Goal: Use online tool/utility: Utilize a website feature to perform a specific function

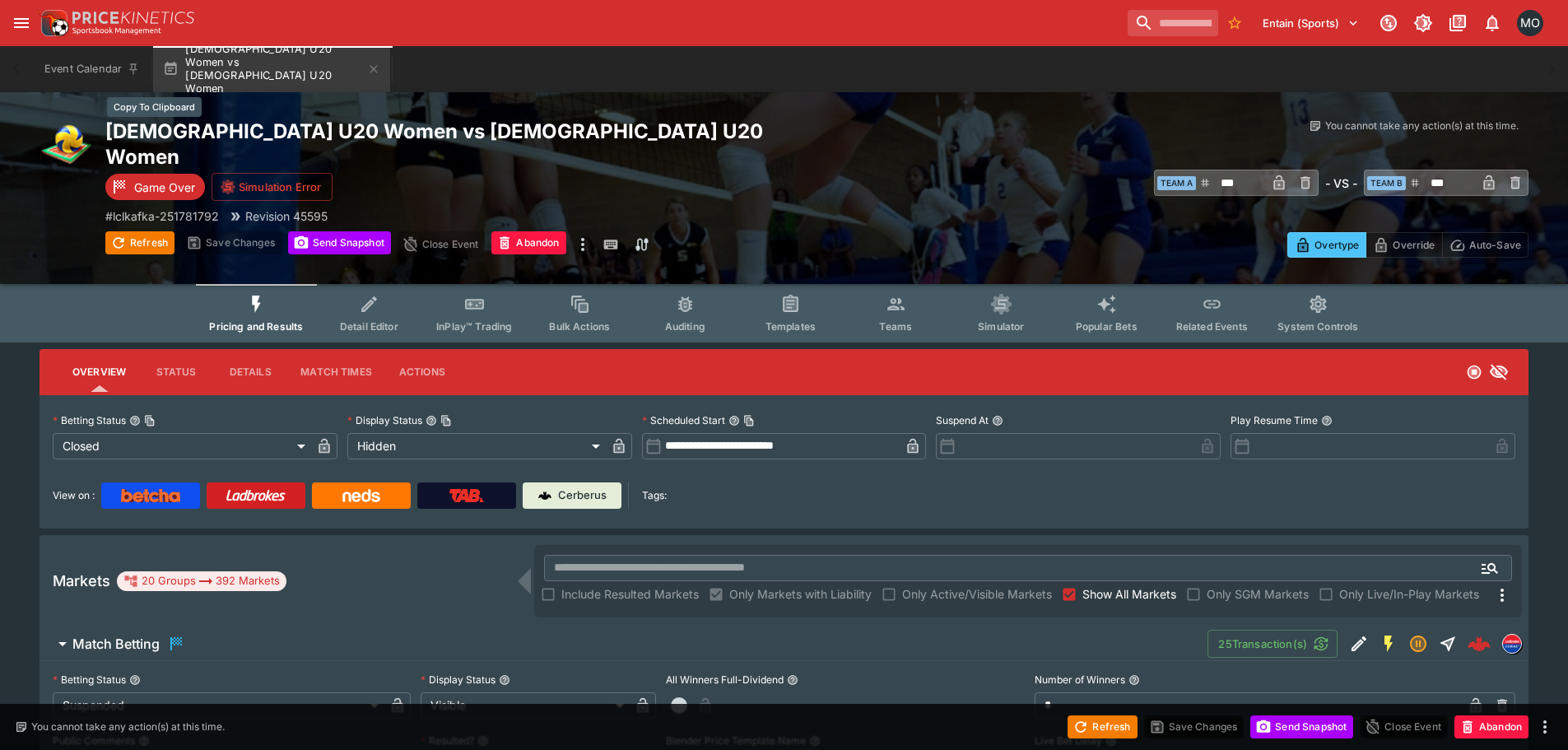
click at [219, 123] on h2 "[DEMOGRAPHIC_DATA] U20 Women vs [DEMOGRAPHIC_DATA] U20 Women" at bounding box center [461, 144] width 712 height 51
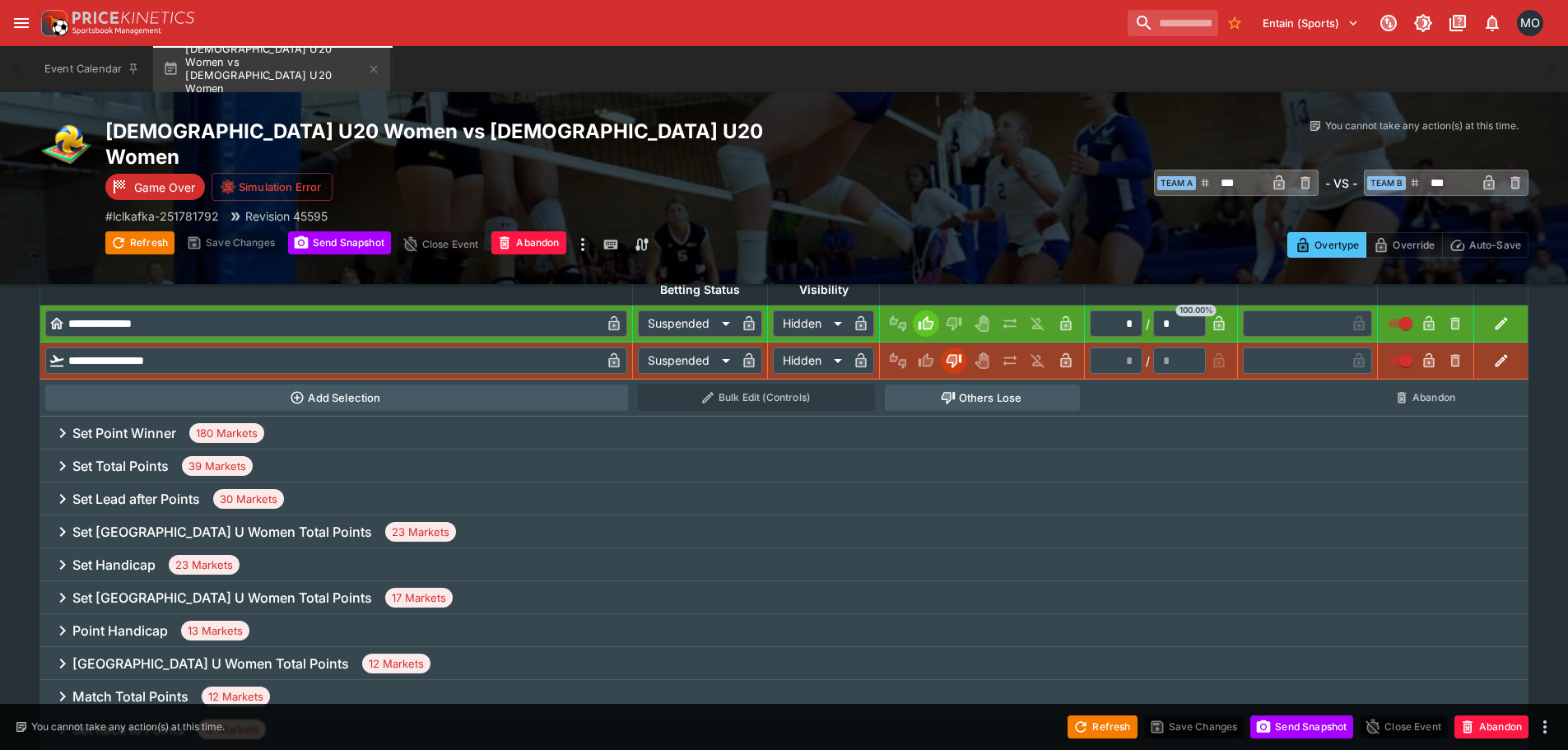
scroll to position [660, 0]
click at [128, 458] on h6 "Set Total Points" at bounding box center [120, 466] width 97 height 18
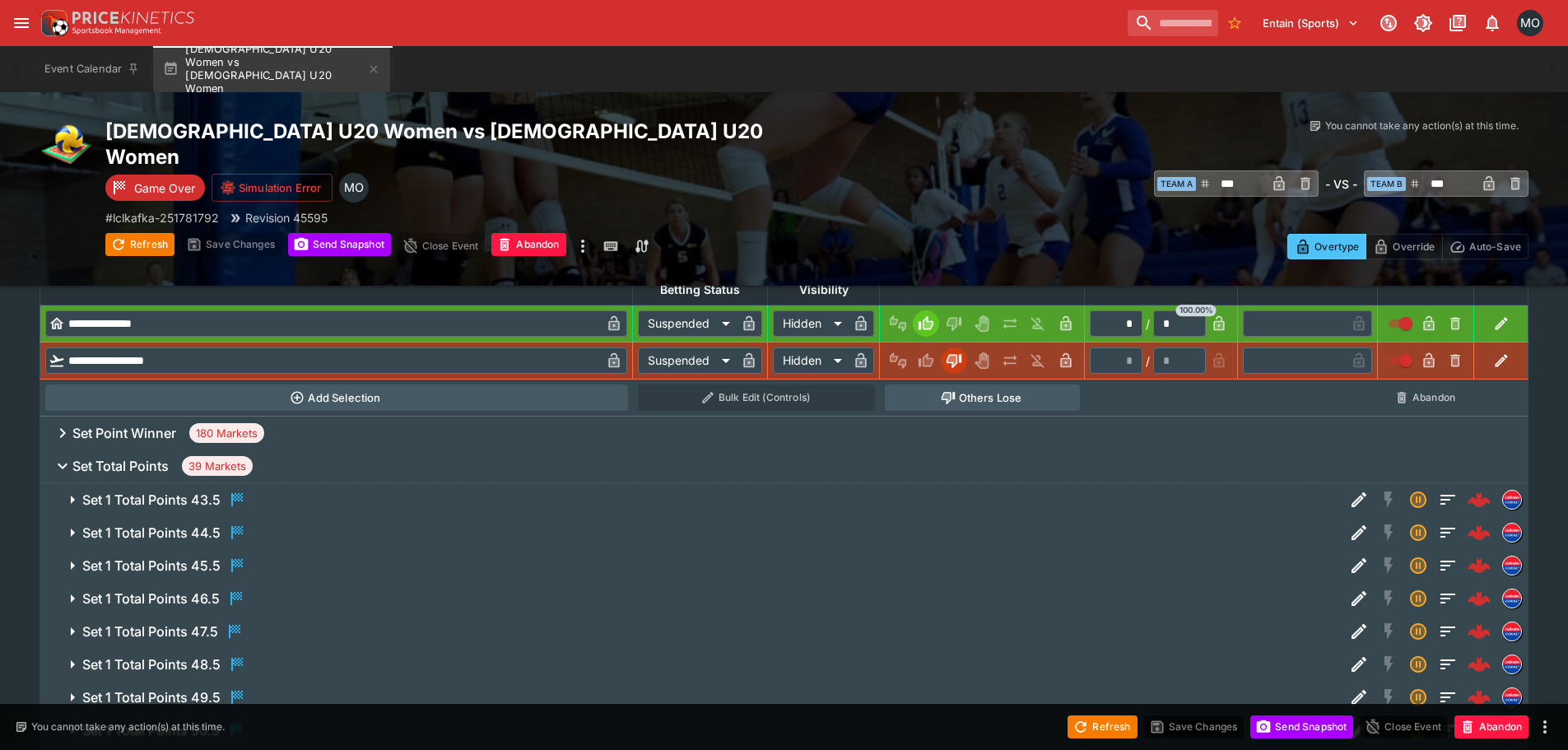
click at [147, 491] on h6 "Set 1 Total Points 43.5" at bounding box center [151, 500] width 138 height 18
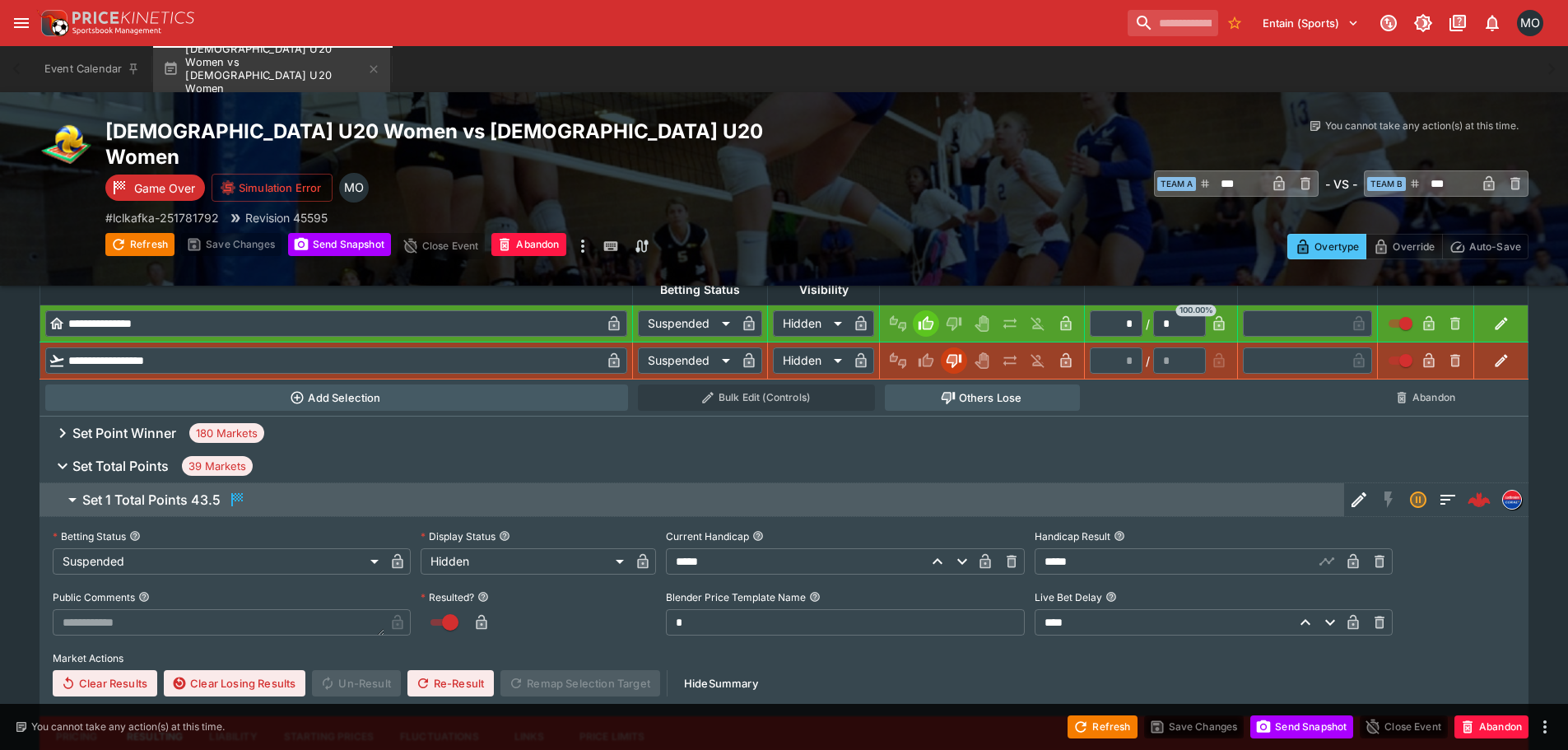
click at [337, 483] on button "Set 1 Total Points 43.5" at bounding box center [691, 499] width 1304 height 32
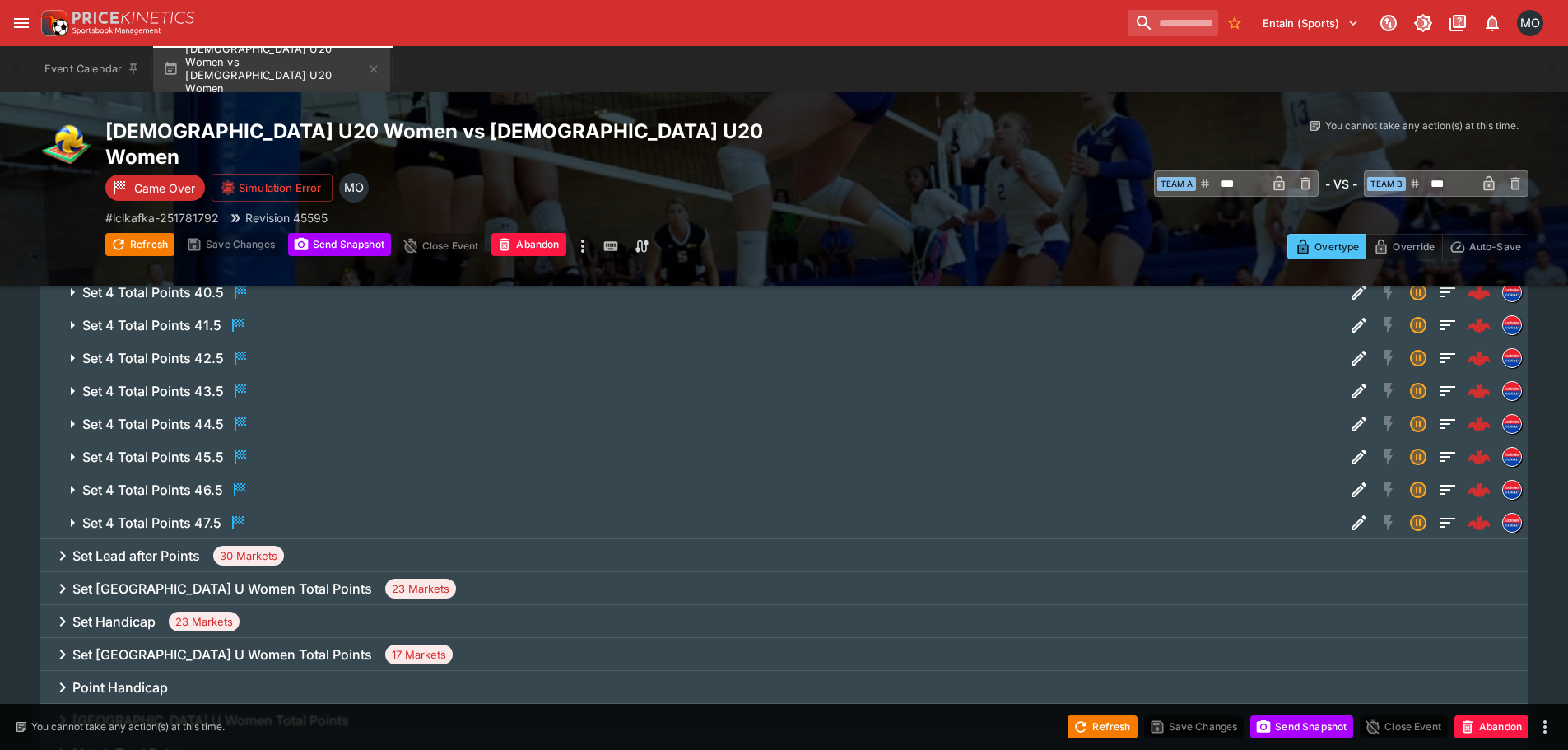
scroll to position [1610, 0]
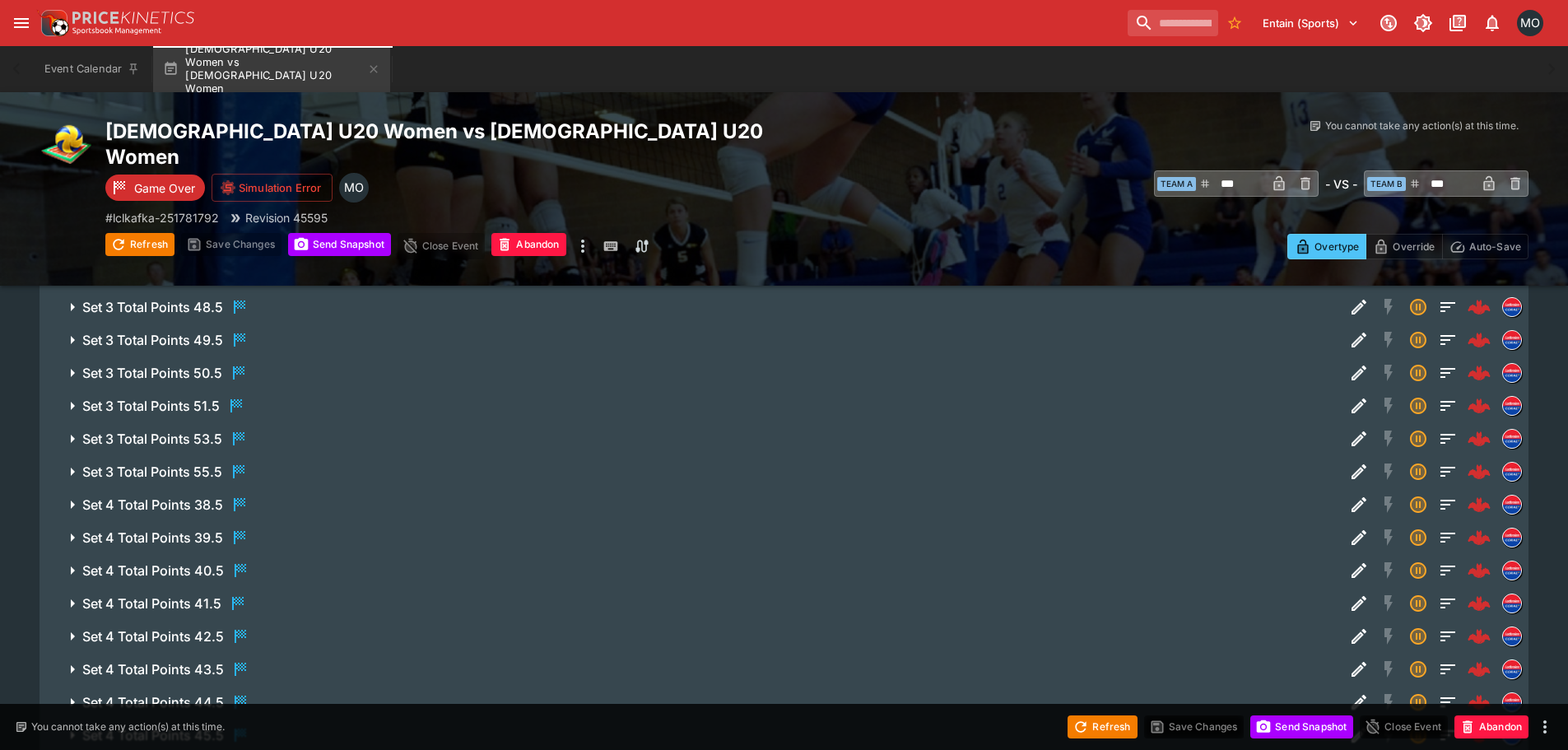
click at [191, 430] on h6 "Set 3 Total Points 53.5" at bounding box center [152, 439] width 140 height 18
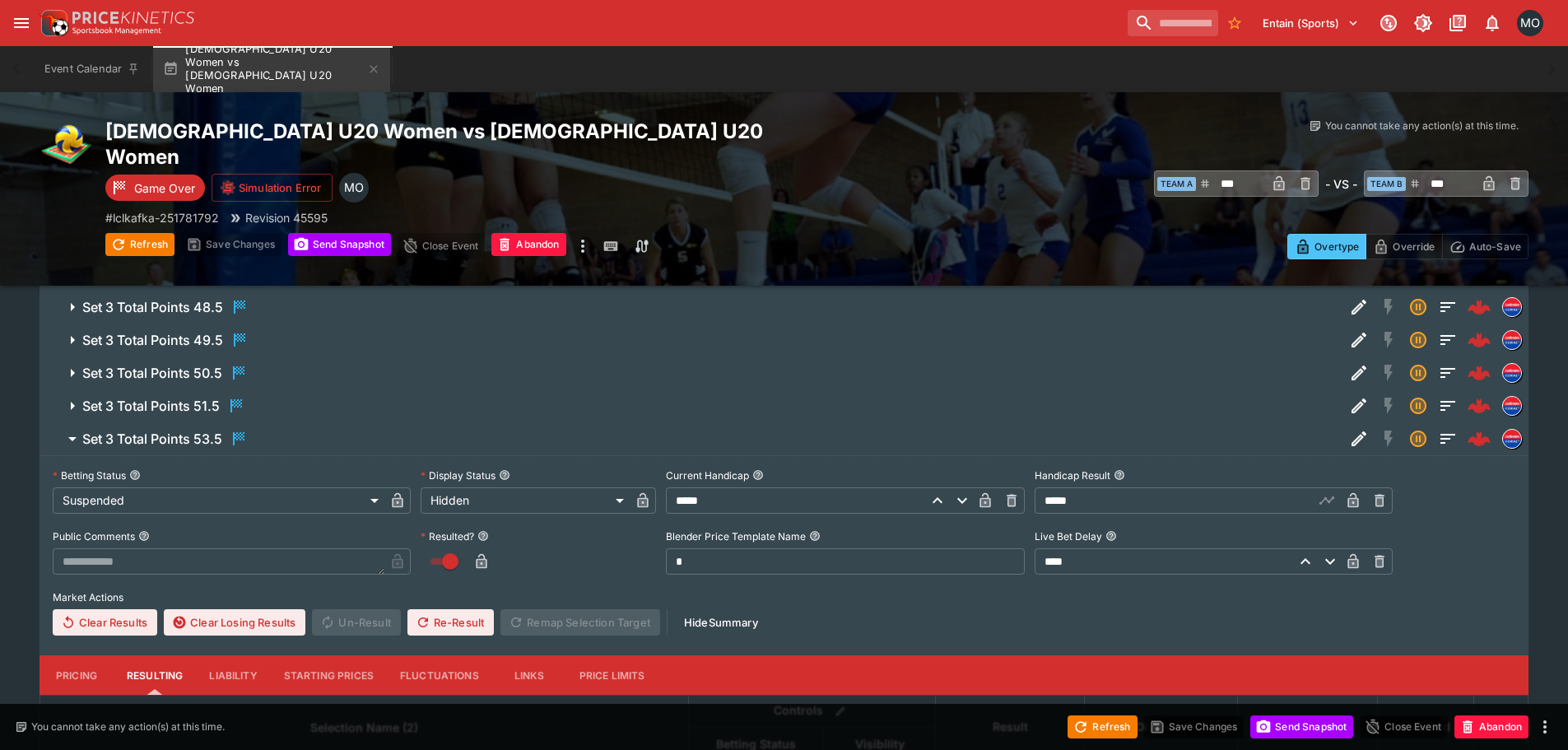
click at [191, 430] on h6 "Set 3 Total Points 53.5" at bounding box center [152, 439] width 140 height 18
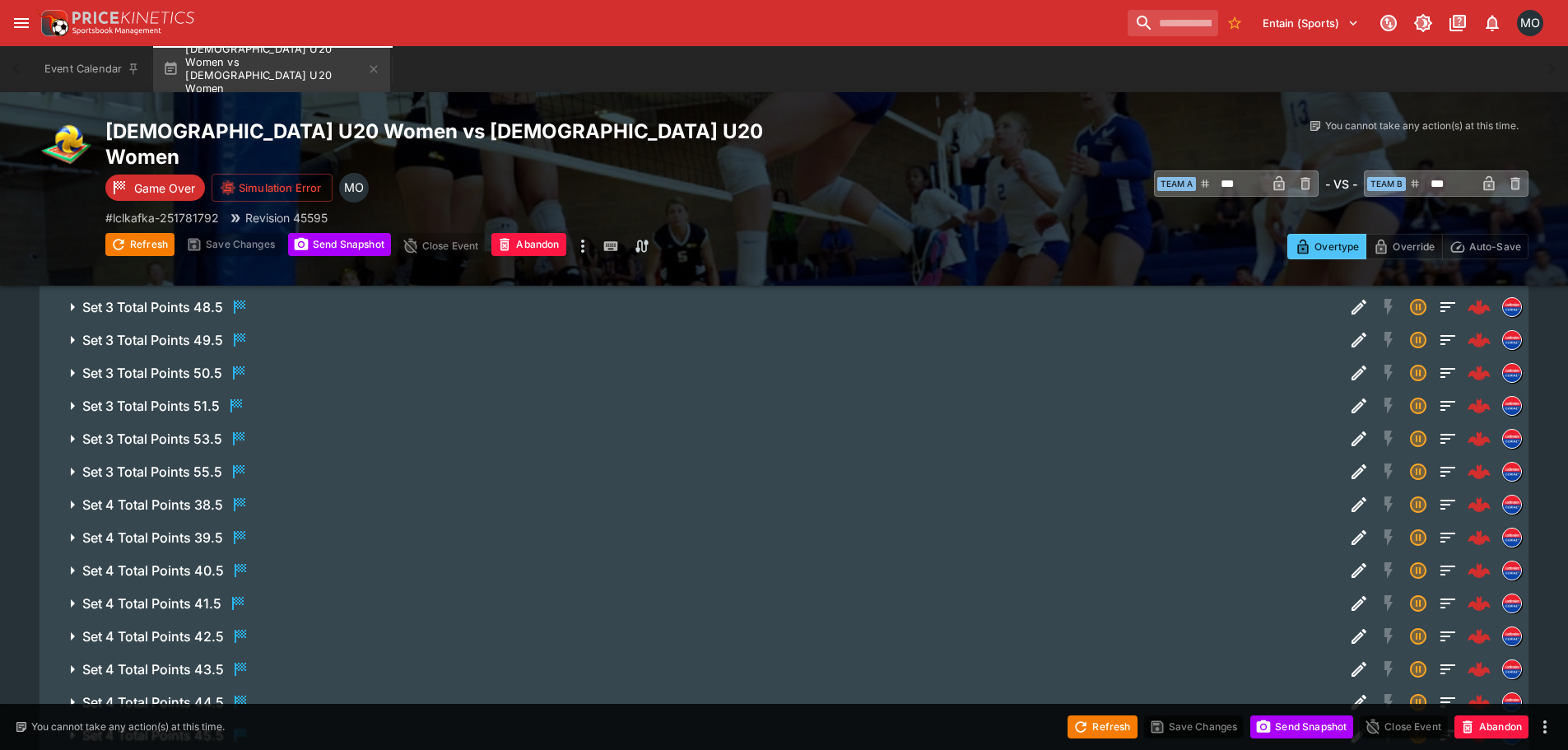
click at [183, 464] on h6 "Set 3 Total Points 55.5" at bounding box center [152, 472] width 140 height 18
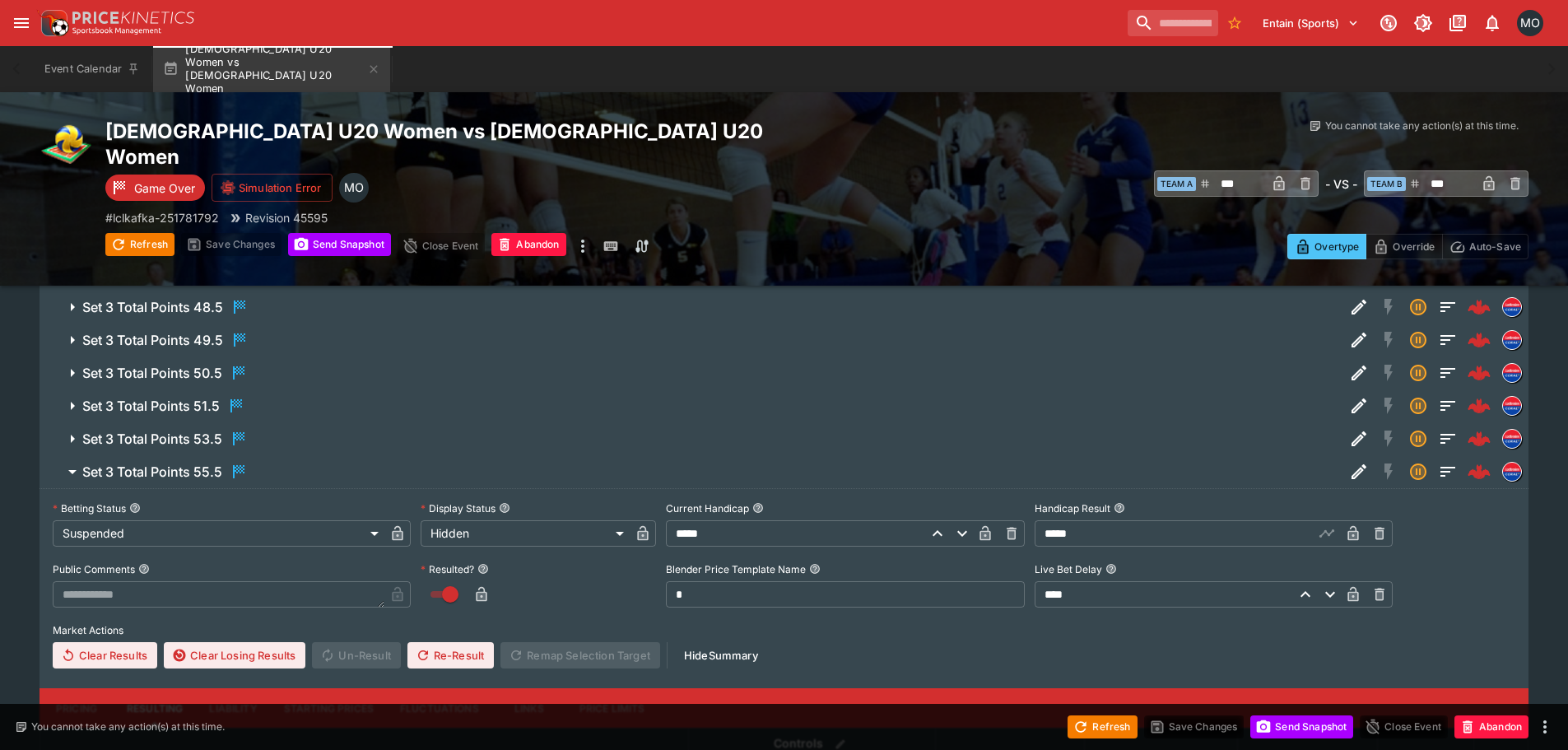
click at [183, 464] on h6 "Set 3 Total Points 55.5" at bounding box center [152, 472] width 140 height 18
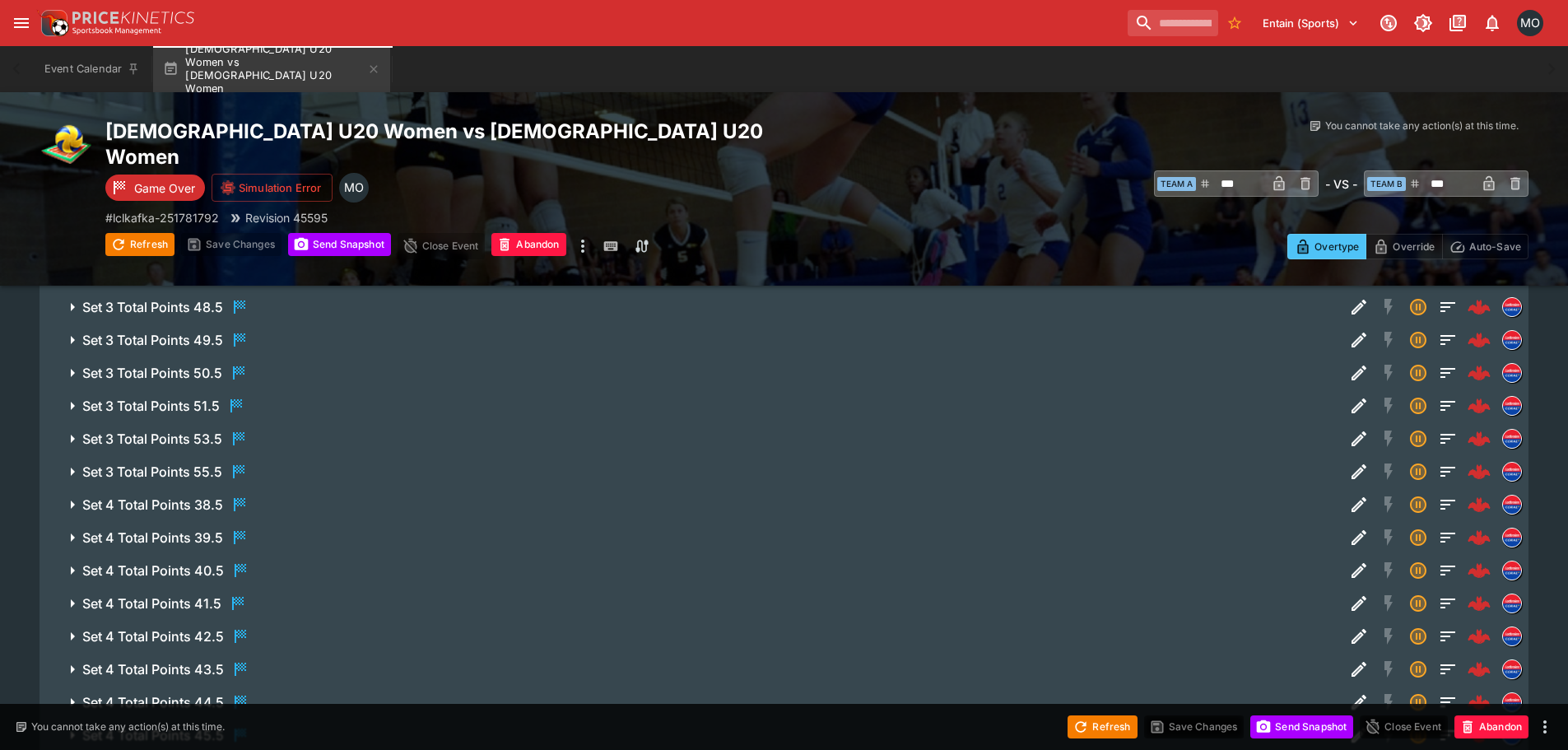
click at [196, 430] on h6 "Set 3 Total Points 53.5" at bounding box center [152, 439] width 140 height 18
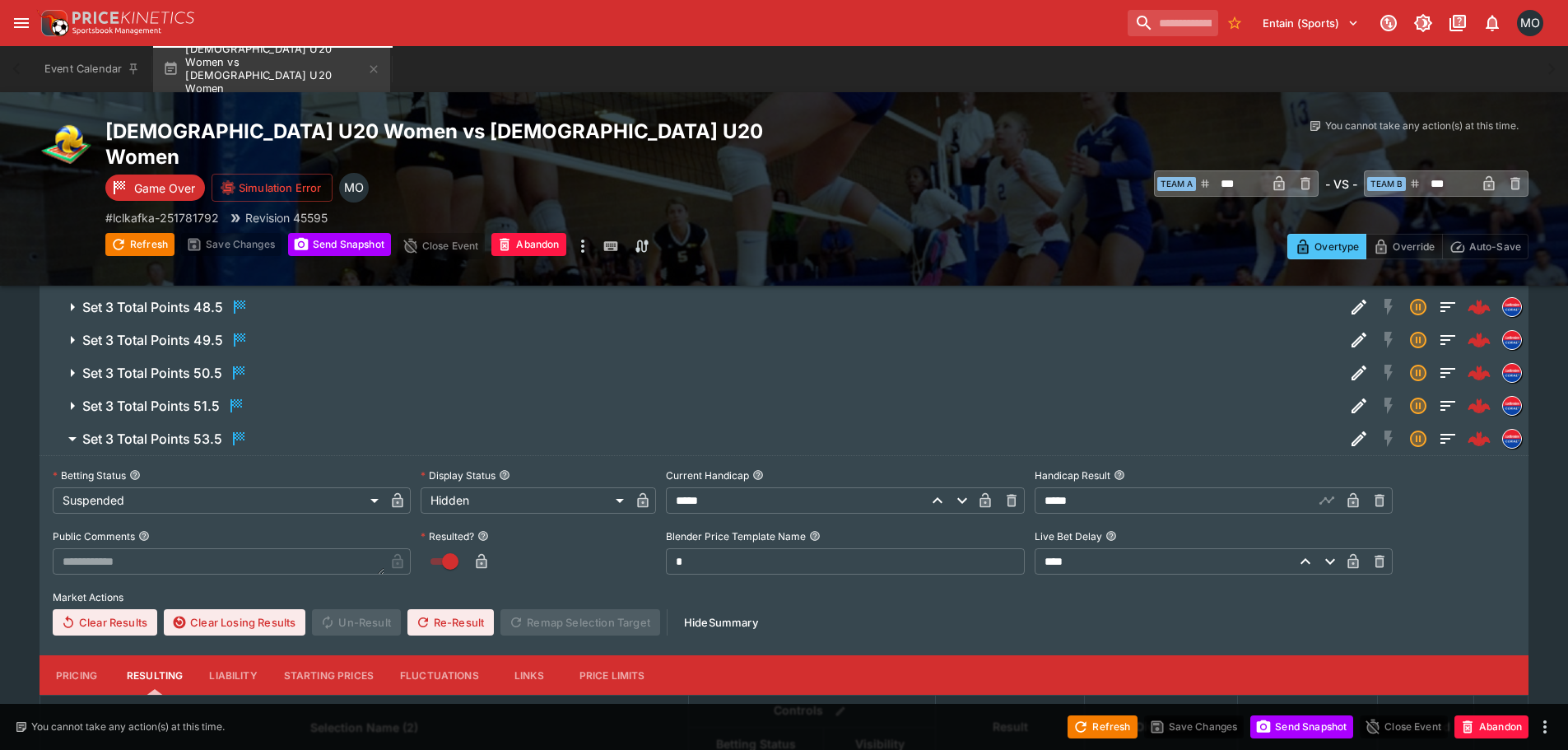
click at [196, 430] on h6 "Set 3 Total Points 53.5" at bounding box center [152, 439] width 140 height 18
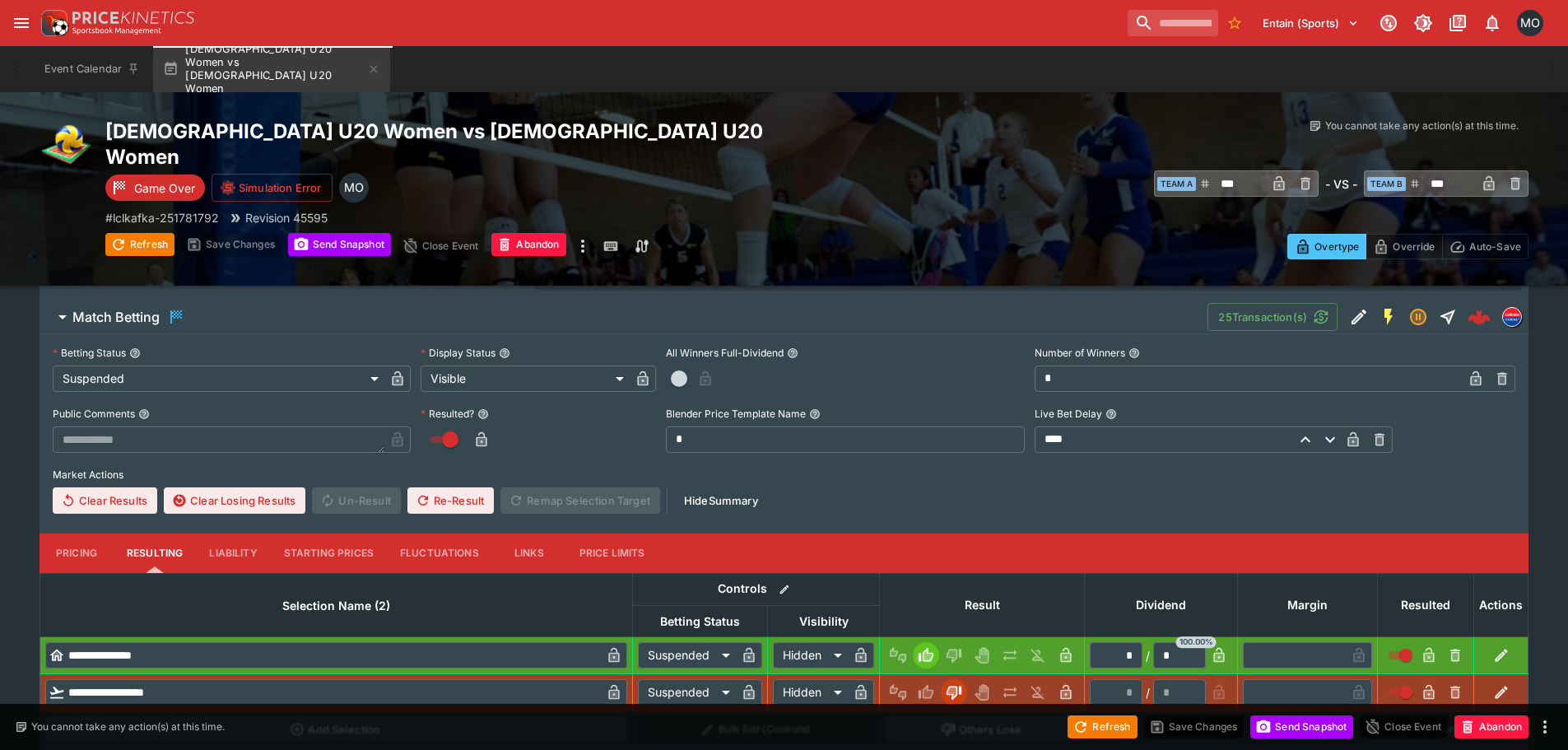
scroll to position [329, 0]
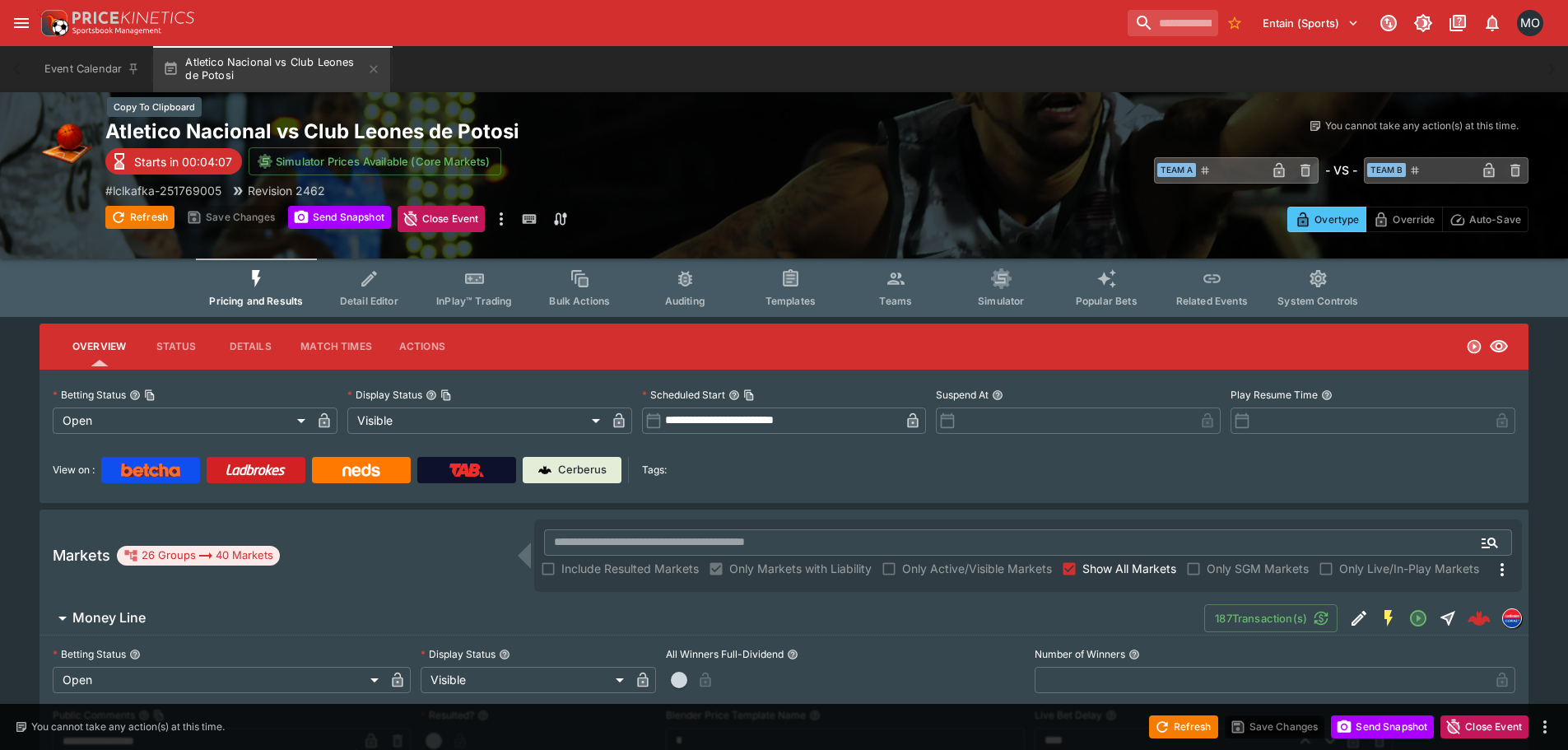
click at [425, 126] on h2 "Atletico Nacional vs Club Leones de Potosi" at bounding box center [461, 131] width 712 height 25
click at [452, 133] on h2 "Atletico Nacional vs Club Leones de Potosi" at bounding box center [461, 131] width 712 height 25
click at [488, 463] on link at bounding box center [466, 470] width 98 height 26
